Goal: Browse casually: Explore the website without a specific task or goal

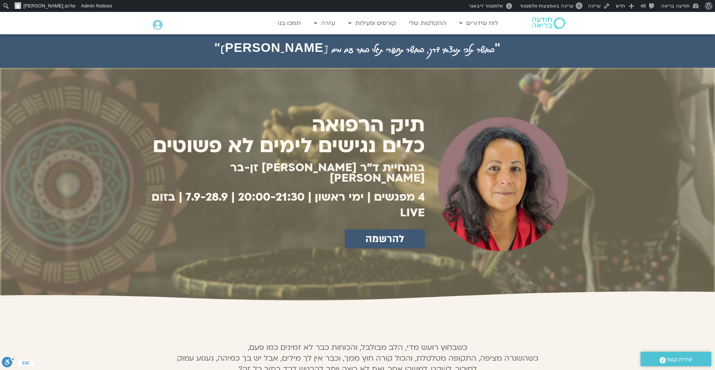
click at [544, 22] on img at bounding box center [548, 23] width 33 height 11
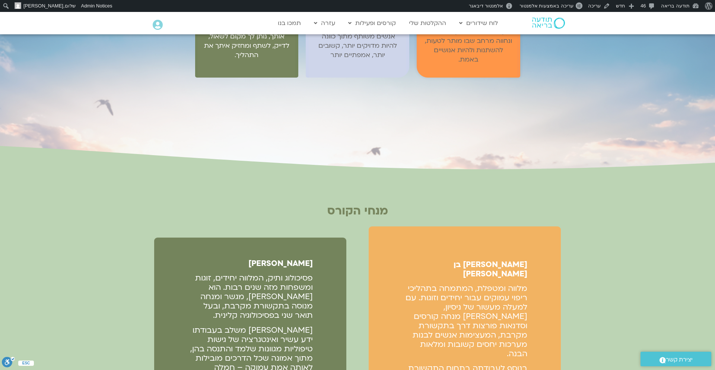
scroll to position [1832, 0]
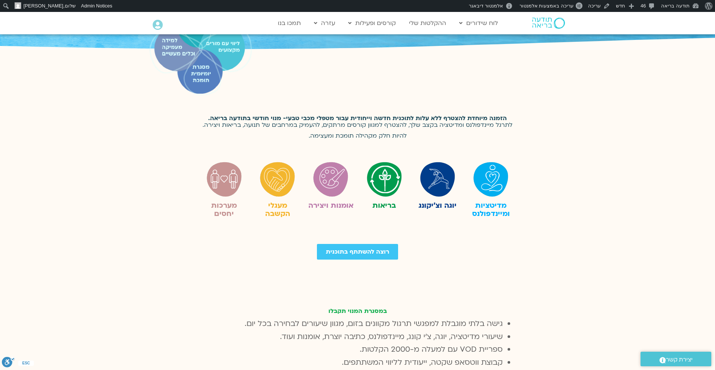
scroll to position [137, 0]
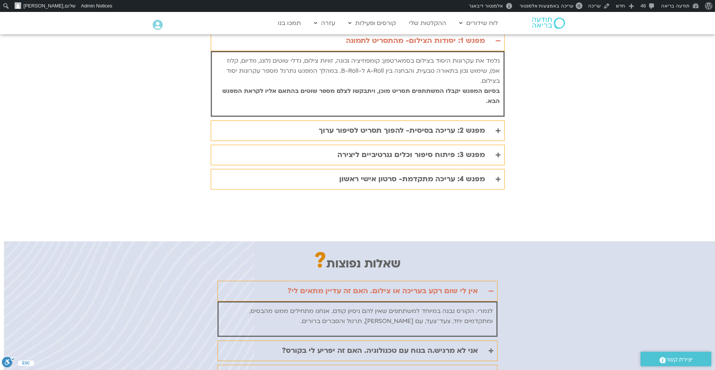
scroll to position [1527, 0]
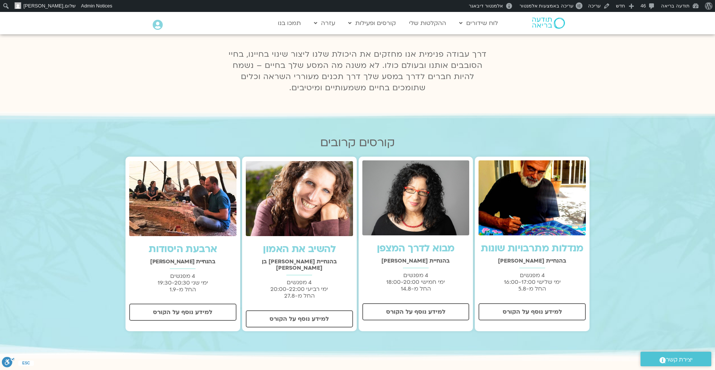
scroll to position [146, 0]
